Goal: Task Accomplishment & Management: Manage account settings

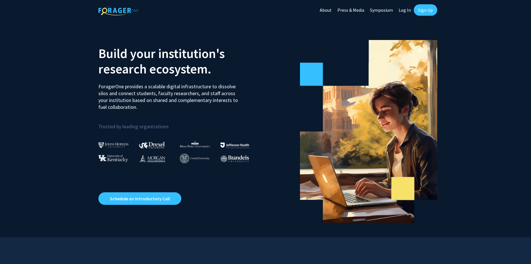
click at [409, 8] on link "Log In" at bounding box center [405, 10] width 18 height 20
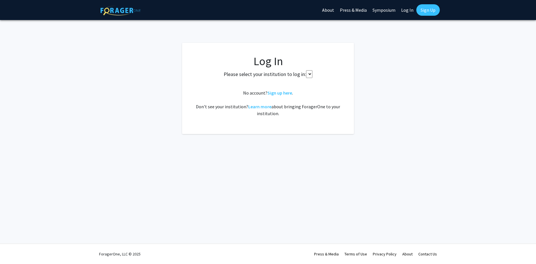
select select
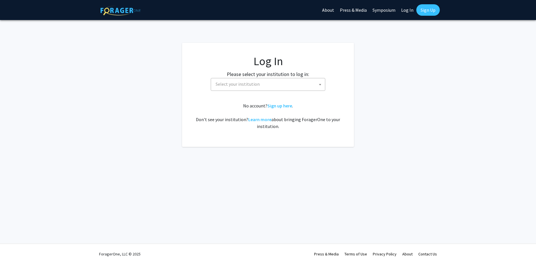
click at [264, 80] on span "Select your institution" at bounding box center [269, 84] width 112 height 12
click at [249, 84] on span "Select your institution" at bounding box center [237, 84] width 44 height 6
click at [243, 85] on span "Select your institution" at bounding box center [237, 84] width 44 height 6
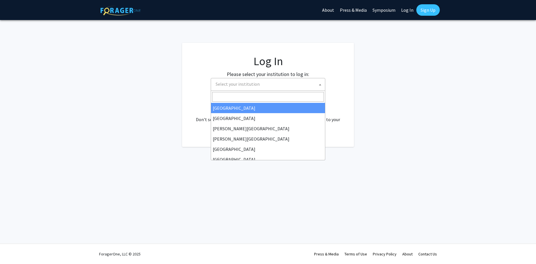
click at [234, 99] on input "Search" at bounding box center [268, 97] width 112 height 10
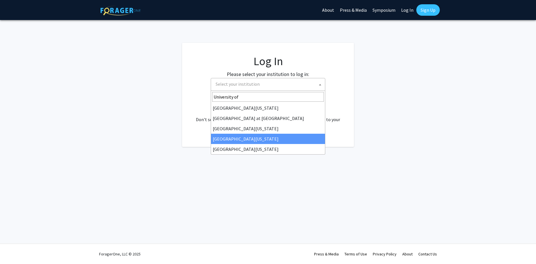
type input "University of"
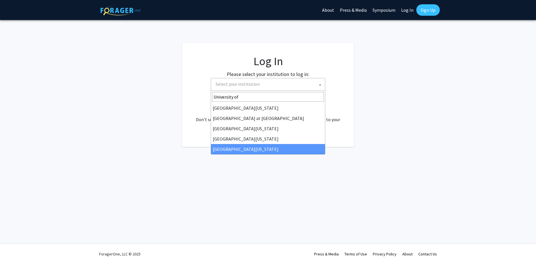
select select "33"
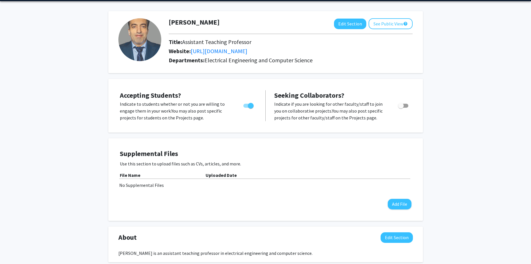
scroll to position [57, 0]
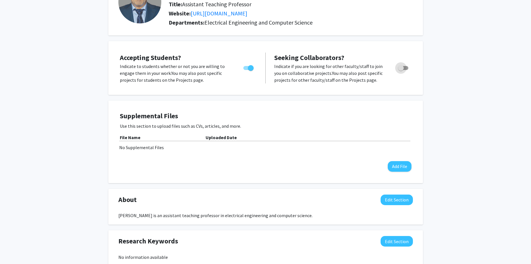
click at [405, 68] on span "Toggle" at bounding box center [403, 68] width 10 height 4
click at [401, 70] on input "Toggle" at bounding box center [401, 70] width 0 height 0
checkbox input "true"
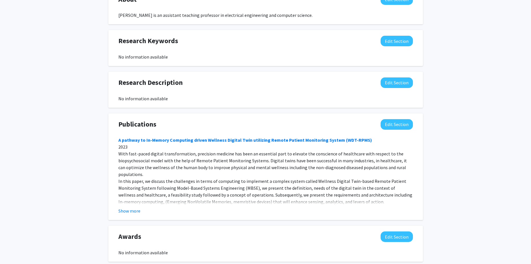
scroll to position [291, 0]
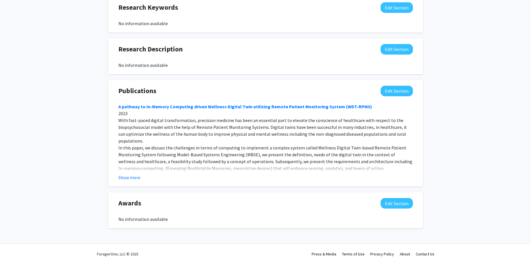
click at [141, 177] on div "Show more" at bounding box center [265, 177] width 295 height 7
click at [137, 178] on button "Show more" at bounding box center [129, 177] width 22 height 7
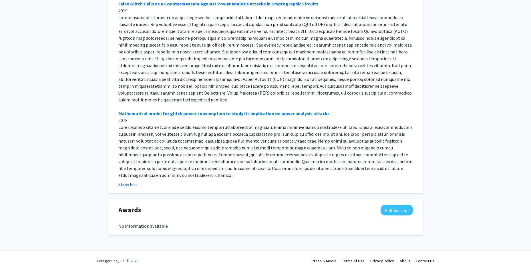
click at [128, 181] on button "Show less" at bounding box center [127, 184] width 19 height 7
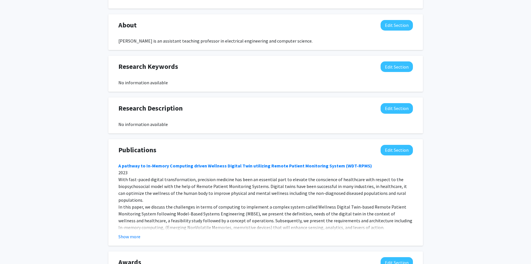
scroll to position [205, 0]
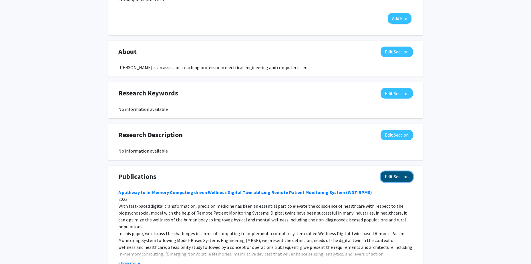
click at [394, 176] on button "Edit Section" at bounding box center [397, 177] width 32 height 11
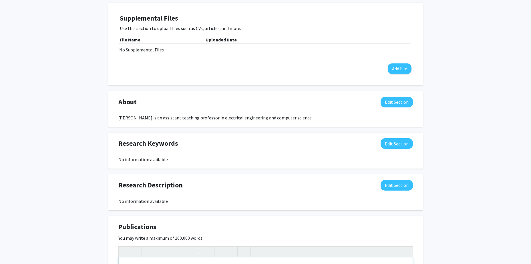
scroll to position [148, 0]
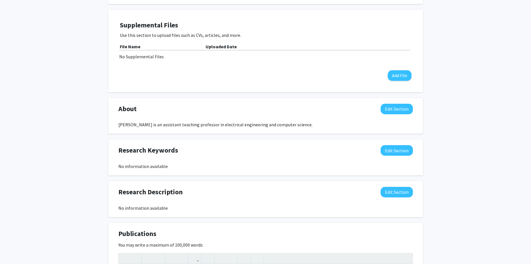
click at [154, 56] on div "No Supplemental Files" at bounding box center [265, 56] width 293 height 7
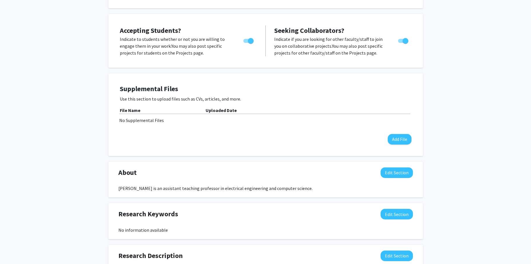
scroll to position [86, 0]
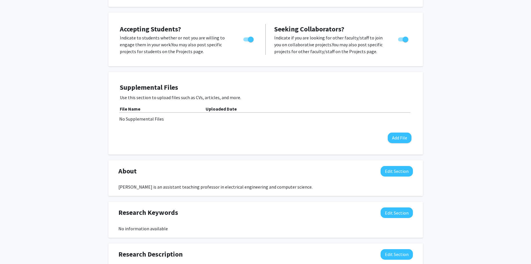
click at [134, 112] on b "File Name" at bounding box center [130, 109] width 21 height 6
click at [137, 109] on b "File Name" at bounding box center [130, 109] width 21 height 6
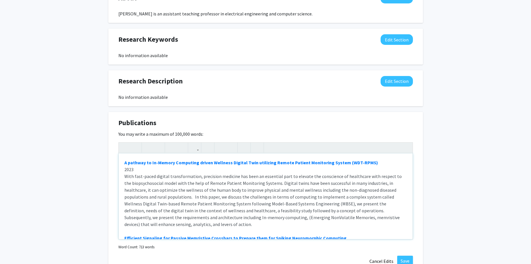
scroll to position [316, 0]
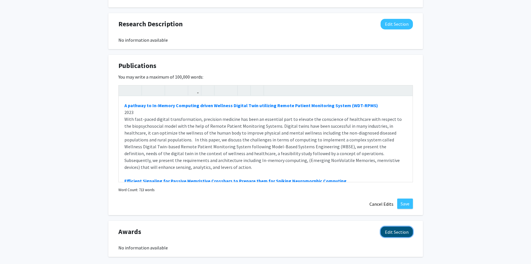
click at [399, 234] on button "Edit Section" at bounding box center [397, 232] width 32 height 11
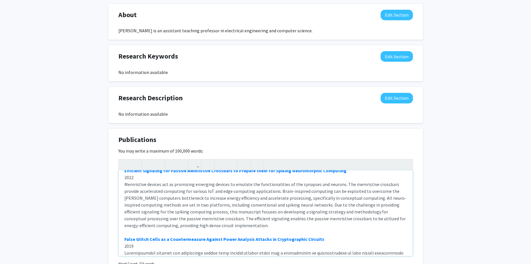
scroll to position [241, 0]
